Goal: Information Seeking & Learning: Learn about a topic

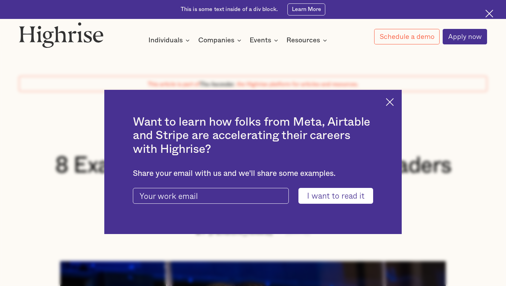
click at [392, 100] on img at bounding box center [390, 102] width 8 height 8
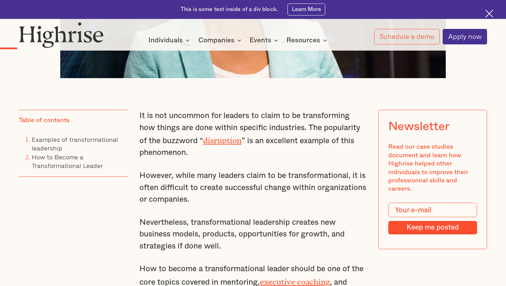
scroll to position [394, 0]
click at [81, 138] on link "Examples of transformational leadership" at bounding box center [75, 143] width 86 height 18
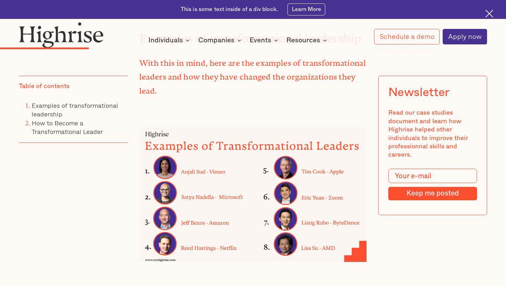
scroll to position [942, 0]
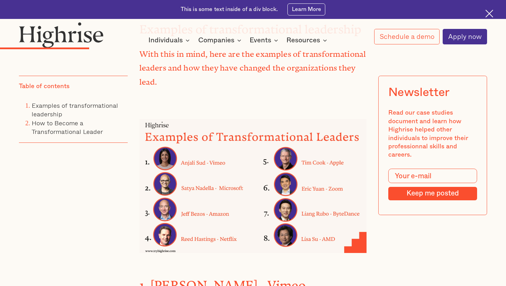
click at [213, 152] on img at bounding box center [252, 186] width 227 height 134
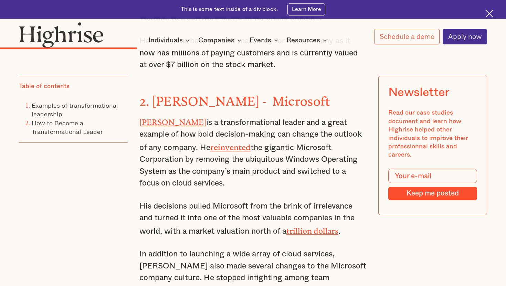
scroll to position [1341, 0]
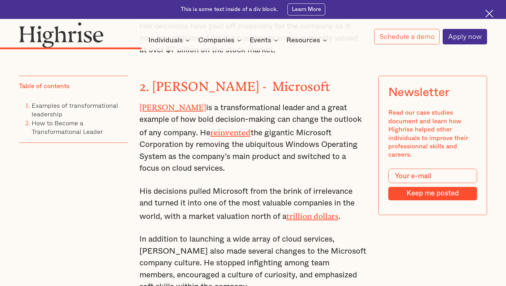
click at [145, 144] on p "[PERSON_NAME] is a transformational leader and a great example of how bold deci…" at bounding box center [252, 138] width 227 height 74
drag, startPoint x: 139, startPoint y: 84, endPoint x: 219, endPoint y: 264, distance: 196.9
copy div "[PERSON_NAME] is a transformational leader and a great example of how bold deci…"
click at [245, 107] on p "[PERSON_NAME] is a transformational leader and a great example of how bold deci…" at bounding box center [252, 138] width 227 height 74
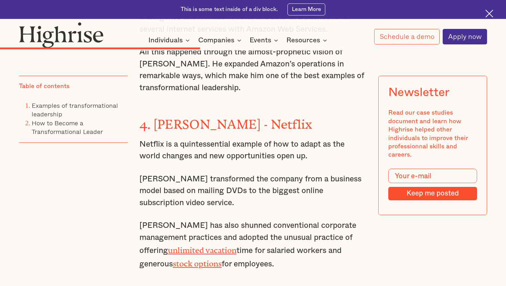
scroll to position [1787, 0]
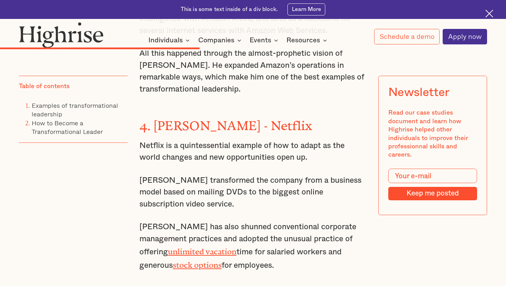
click at [216, 261] on link "stock options" at bounding box center [197, 263] width 49 height 5
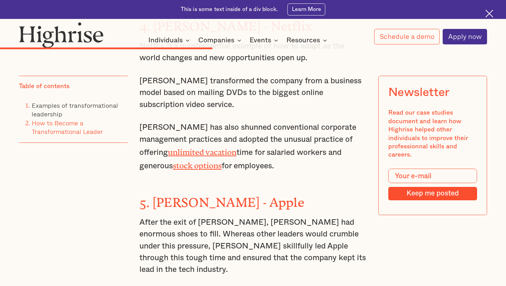
scroll to position [1888, 0]
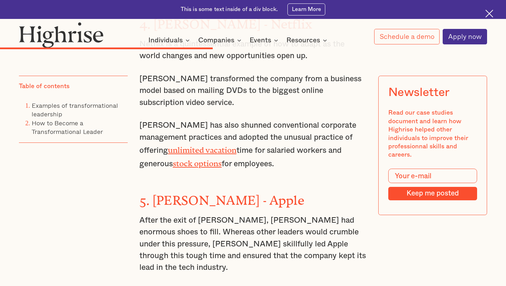
click at [201, 146] on link "unlimited vacation" at bounding box center [202, 148] width 69 height 5
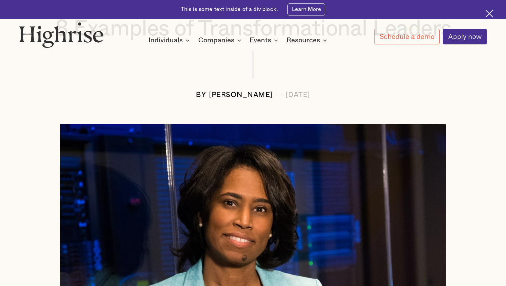
scroll to position [144, 0]
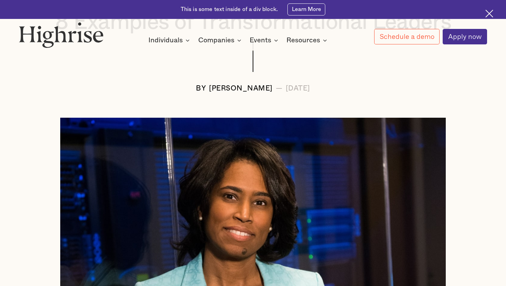
drag, startPoint x: 186, startPoint y: 85, endPoint x: 245, endPoint y: 86, distance: 59.2
click at [245, 86] on div "[PERSON_NAME]" at bounding box center [241, 89] width 64 height 8
drag, startPoint x: 185, startPoint y: 88, endPoint x: 247, endPoint y: 84, distance: 62.4
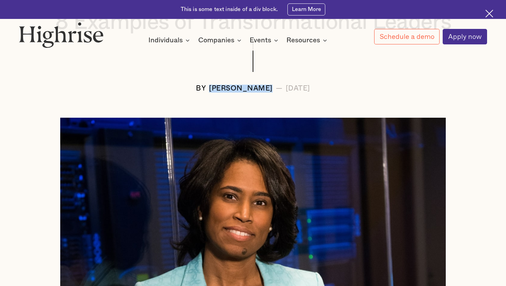
click at [247, 85] on div "[PERSON_NAME]" at bounding box center [241, 89] width 64 height 8
copy div "[PERSON_NAME]"
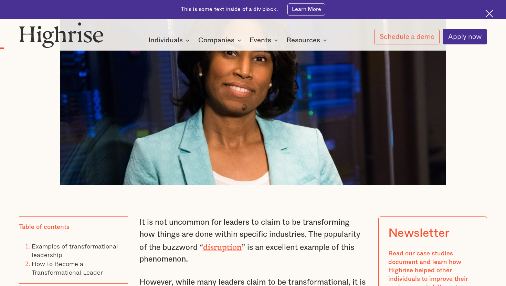
scroll to position [298, 0]
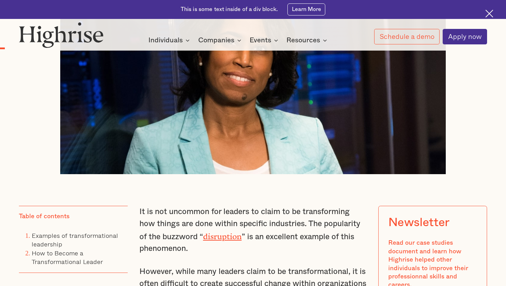
click at [363, 108] on img at bounding box center [253, 68] width 386 height 211
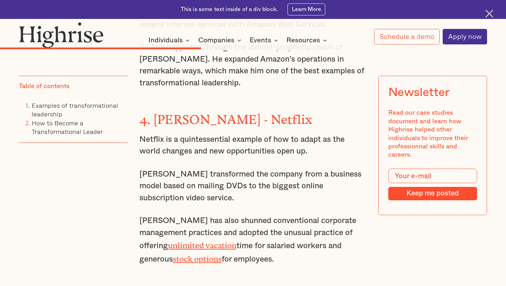
scroll to position [1798, 0]
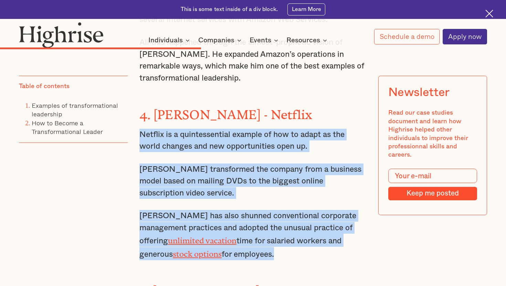
drag, startPoint x: 138, startPoint y: 100, endPoint x: 284, endPoint y: 228, distance: 194.0
copy div "Netflix is a quintessential example of how to adapt as the world changes and ne…"
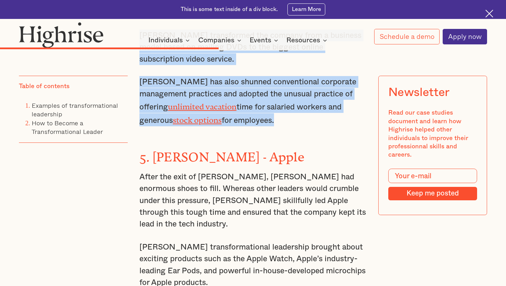
scroll to position [1931, 0]
click at [487, 15] on img at bounding box center [489, 14] width 8 height 8
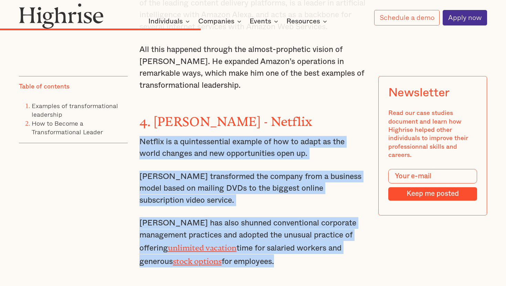
scroll to position [1770, 0]
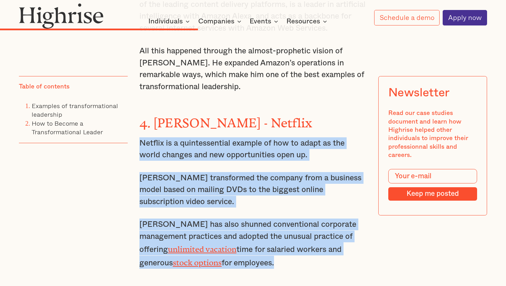
click at [204, 219] on p "[PERSON_NAME] has also shunned conventional corporate management practices and …" at bounding box center [252, 244] width 227 height 50
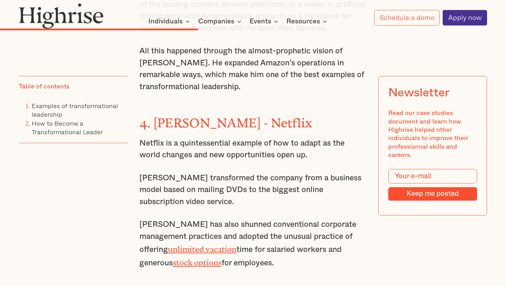
click at [206, 245] on link "unlimited vacation" at bounding box center [202, 247] width 69 height 5
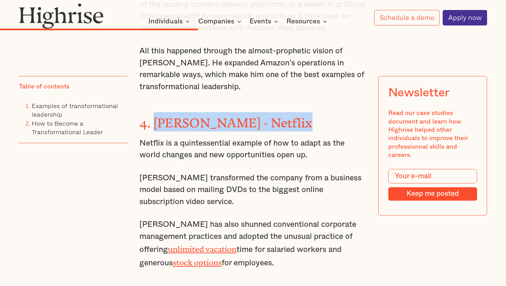
drag, startPoint x: 155, startPoint y: 91, endPoint x: 294, endPoint y: 90, distance: 139.4
click at [294, 112] on h3 "4. [PERSON_NAME] - Netflix" at bounding box center [252, 121] width 227 height 19
copy strong "[PERSON_NAME] - Netflix"
